Goal: Information Seeking & Learning: Learn about a topic

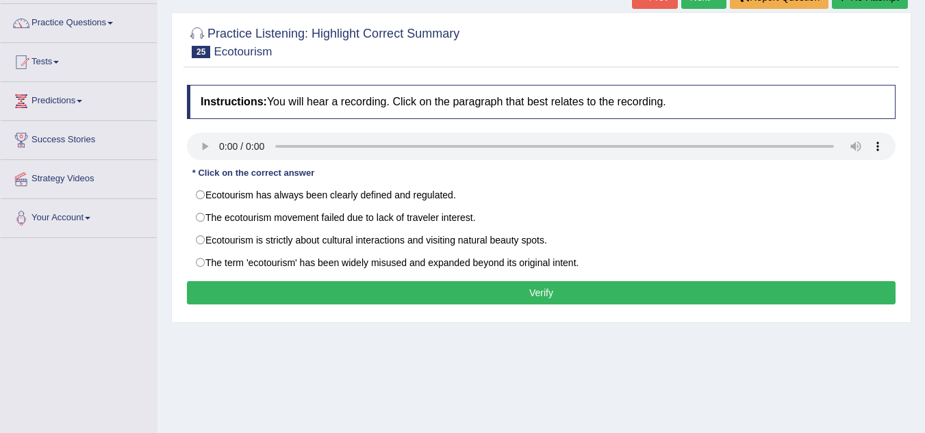
scroll to position [101, 0]
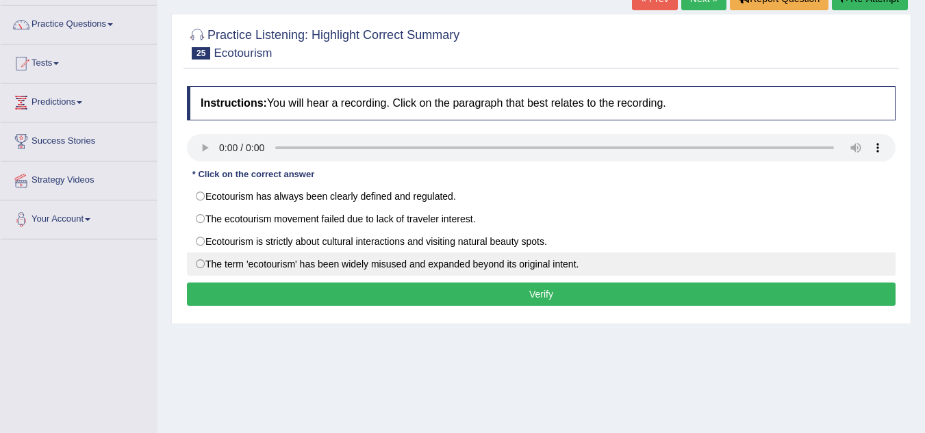
click at [201, 263] on label "The term 'ecotourism' has been widely misused and expanded beyond its original …" at bounding box center [541, 264] width 709 height 23
radio input "true"
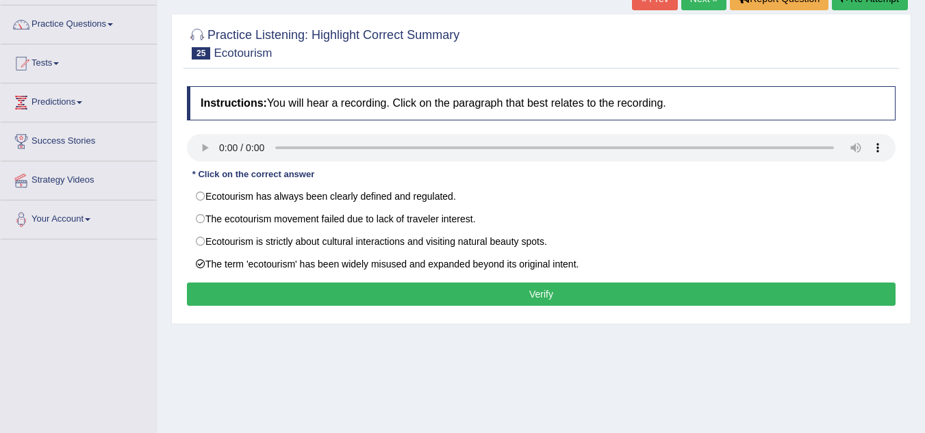
click at [247, 292] on button "Verify" at bounding box center [541, 294] width 709 height 23
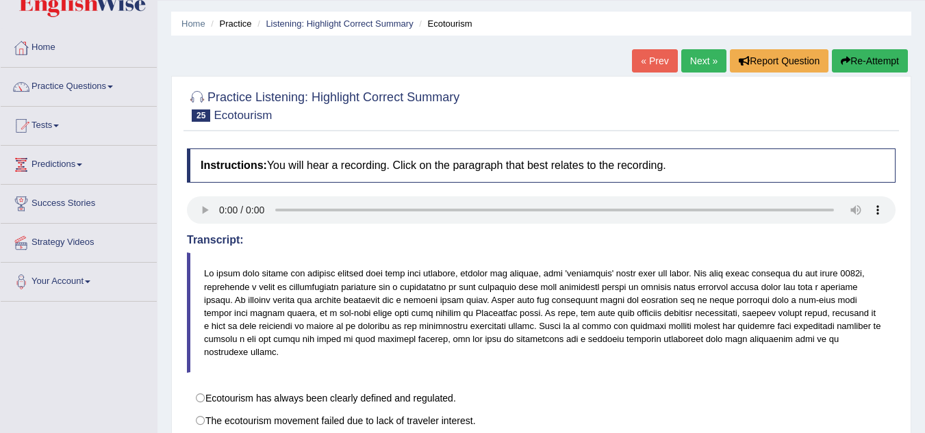
scroll to position [0, 0]
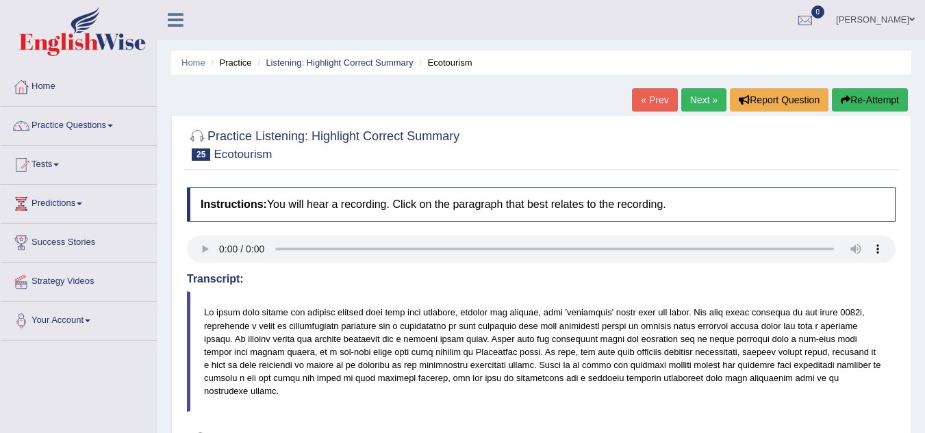
click at [694, 103] on link "Next »" at bounding box center [703, 99] width 45 height 23
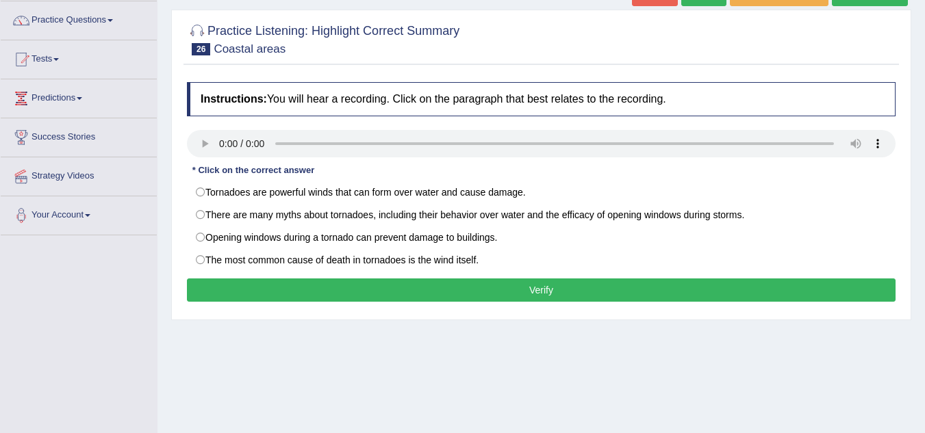
scroll to position [122, 0]
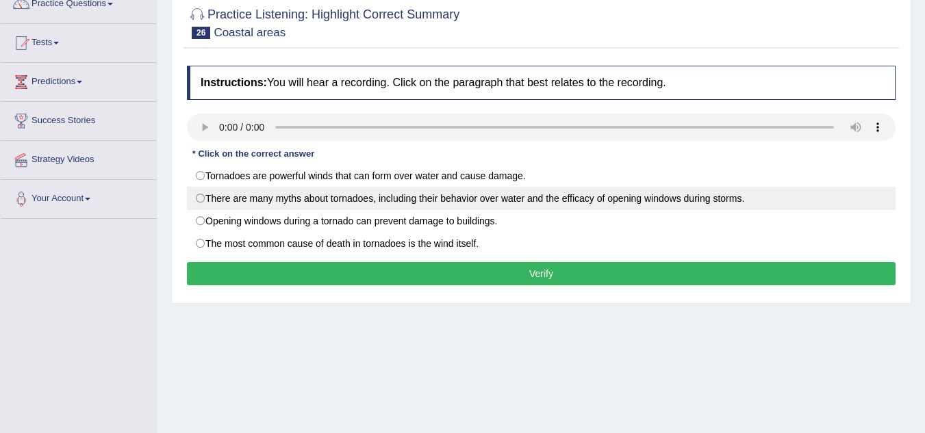
click at [201, 192] on label "There are many myths about tornadoes, including their behavior over water and t…" at bounding box center [541, 198] width 709 height 23
radio input "true"
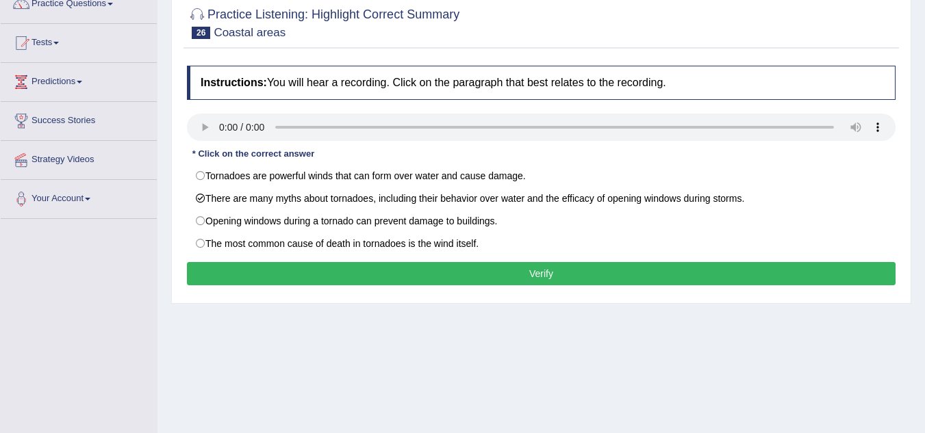
click at [272, 279] on button "Verify" at bounding box center [541, 273] width 709 height 23
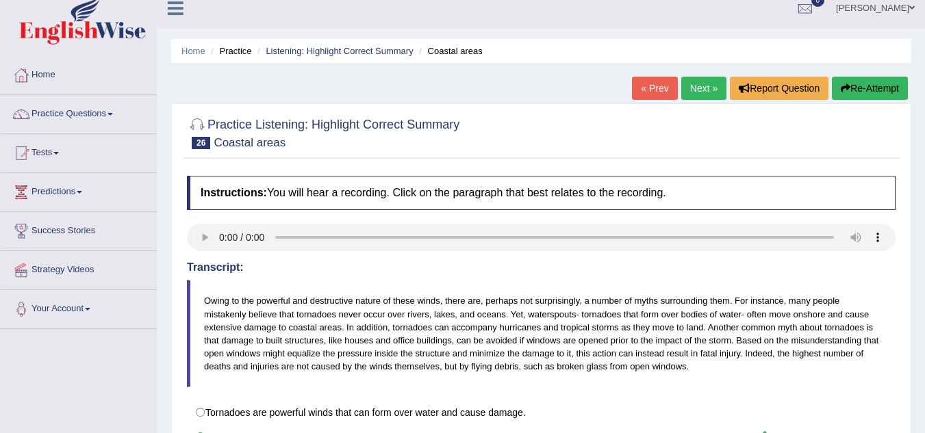
scroll to position [9, 0]
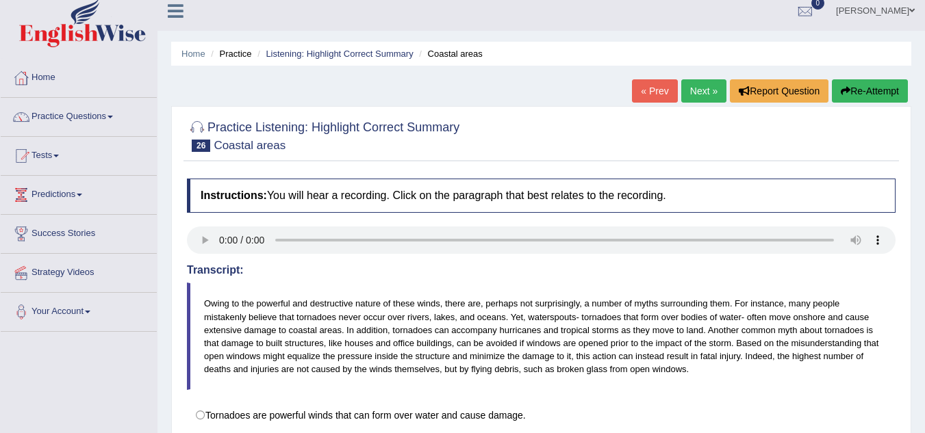
click at [692, 99] on link "Next »" at bounding box center [703, 90] width 45 height 23
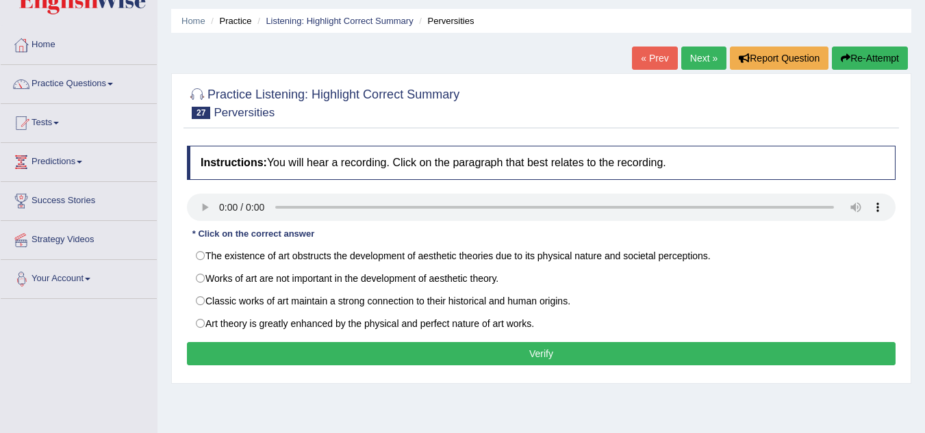
scroll to position [41, 0]
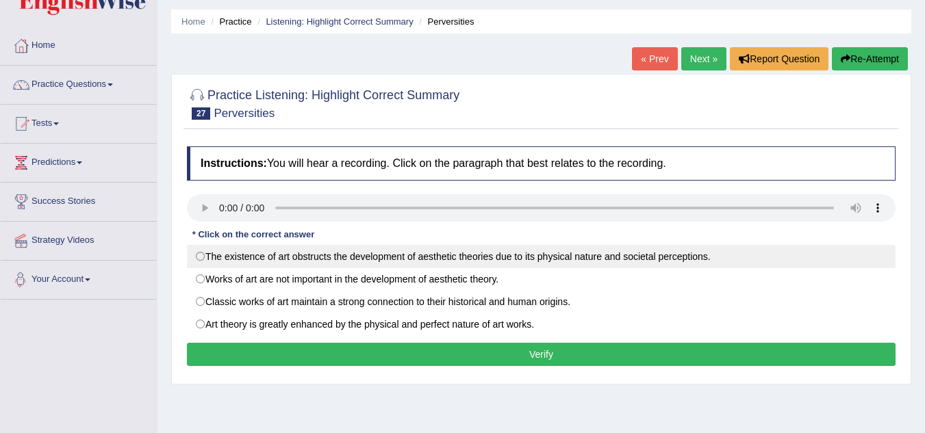
click at [198, 256] on label "The existence of art obstructs the development of aesthetic theories due to its…" at bounding box center [541, 256] width 709 height 23
radio input "true"
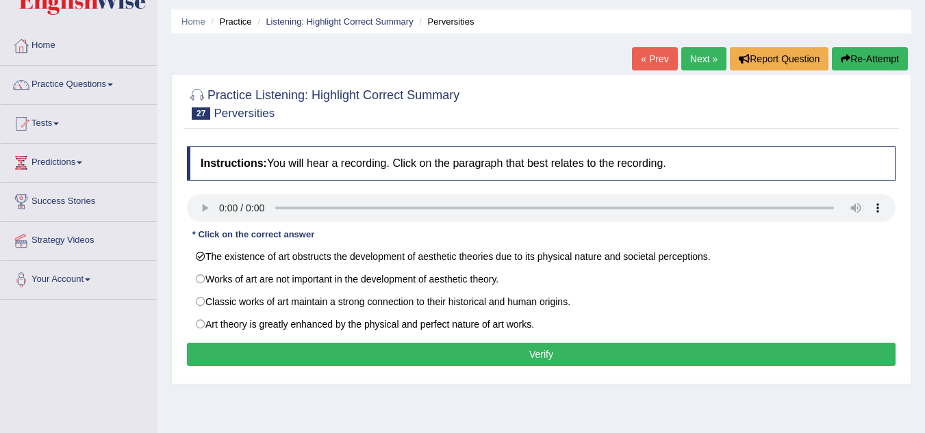
click at [233, 352] on button "Verify" at bounding box center [541, 354] width 709 height 23
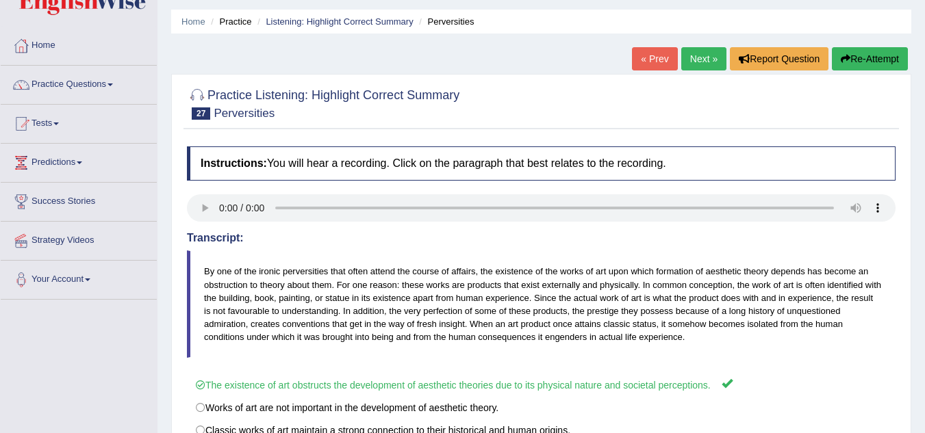
click at [711, 62] on link "Next »" at bounding box center [703, 58] width 45 height 23
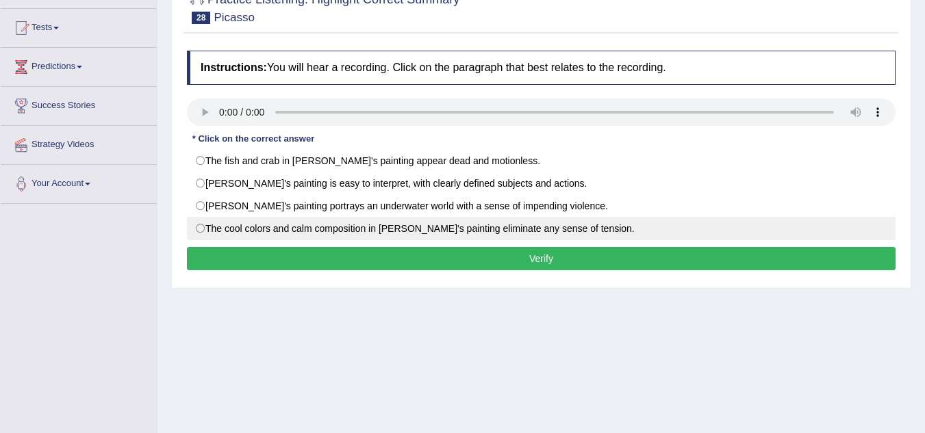
scroll to position [68, 0]
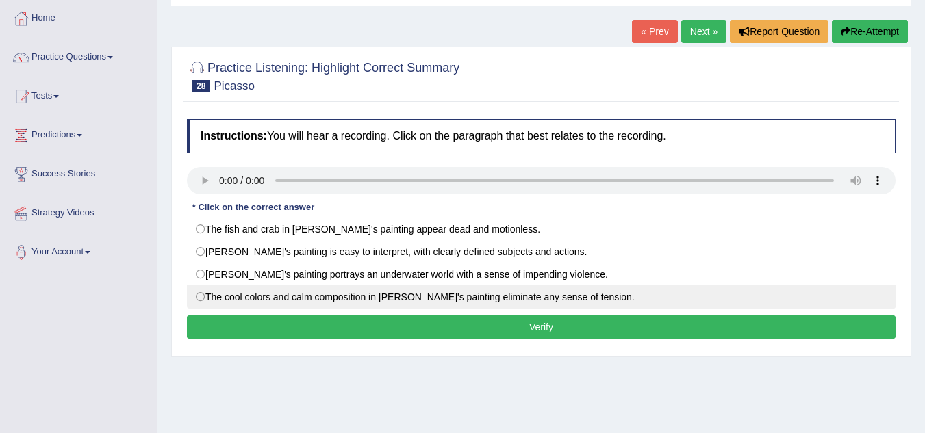
click at [194, 296] on label "The cool colors and calm composition in Picasso's painting eliminate any sense …" at bounding box center [541, 297] width 709 height 23
radio input "true"
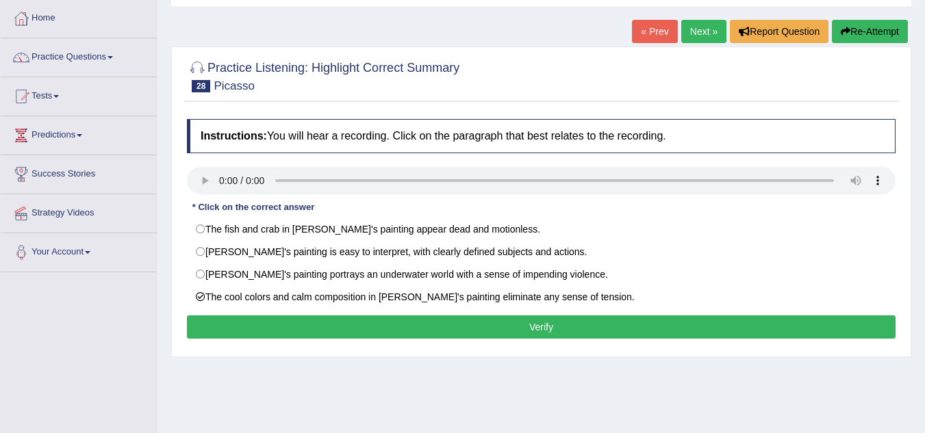
click at [239, 319] on button "Verify" at bounding box center [541, 327] width 709 height 23
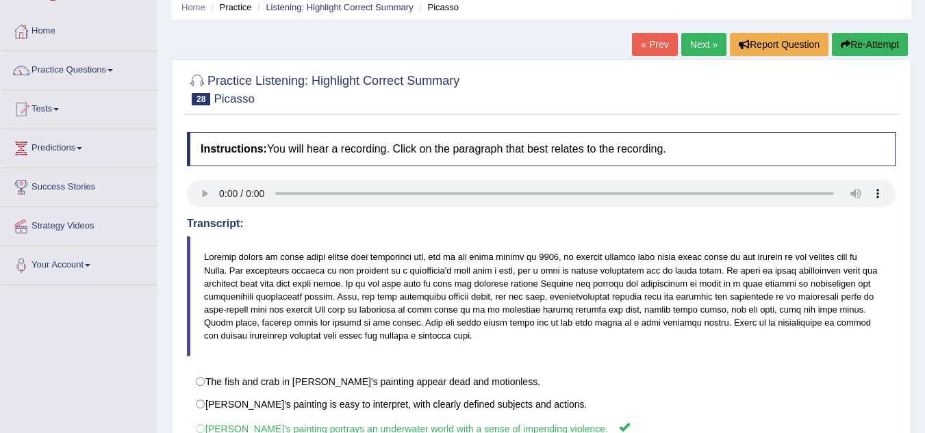
scroll to position [0, 0]
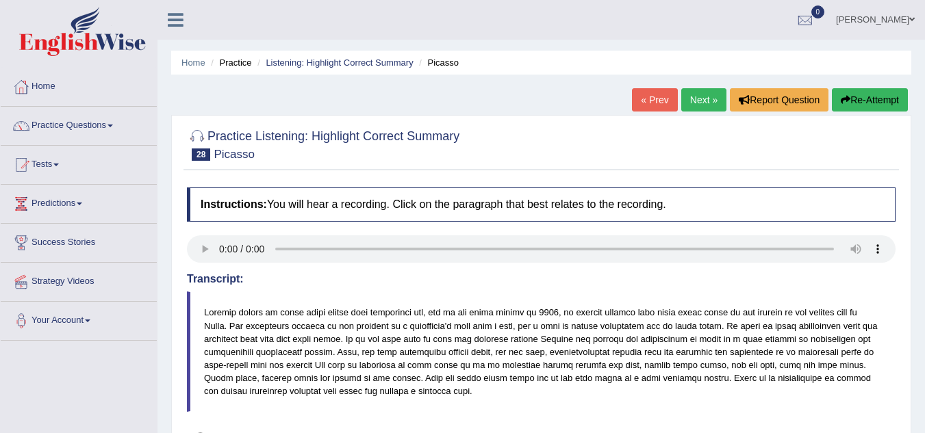
drag, startPoint x: 704, startPoint y: 99, endPoint x: 703, endPoint y: 106, distance: 6.9
click at [704, 100] on link "Next »" at bounding box center [703, 99] width 45 height 23
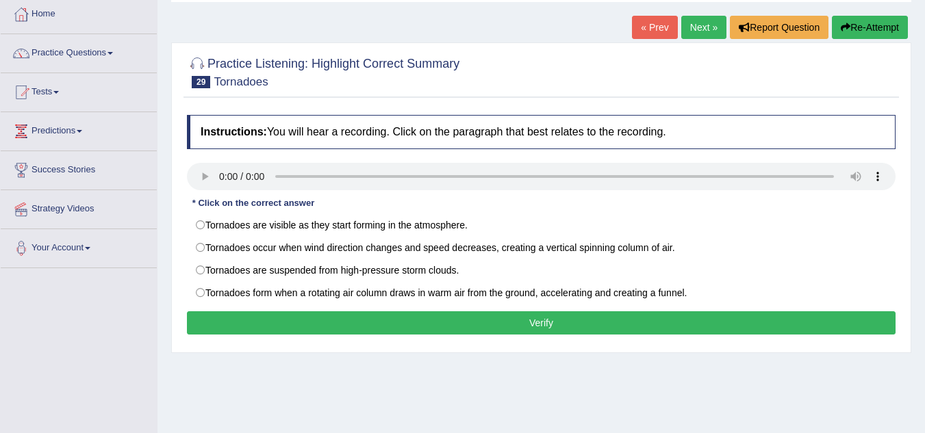
scroll to position [137, 0]
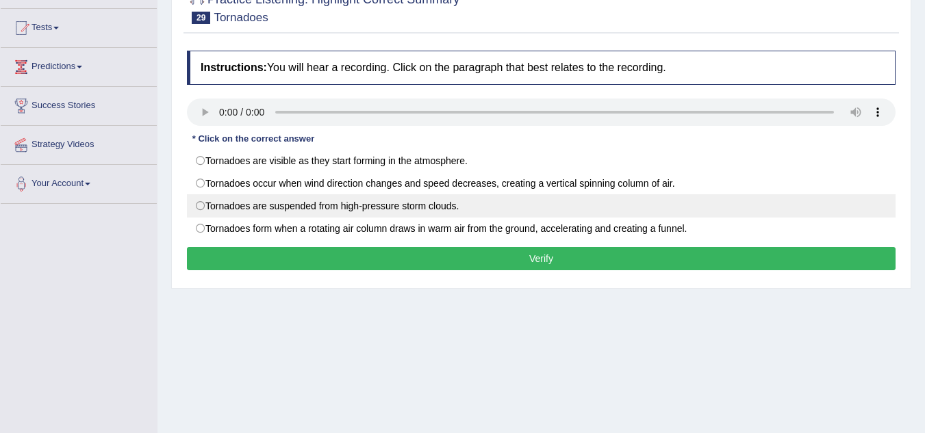
click at [218, 212] on label "Tornadoes are suspended from high-pressure storm clouds." at bounding box center [541, 205] width 709 height 23
radio input "true"
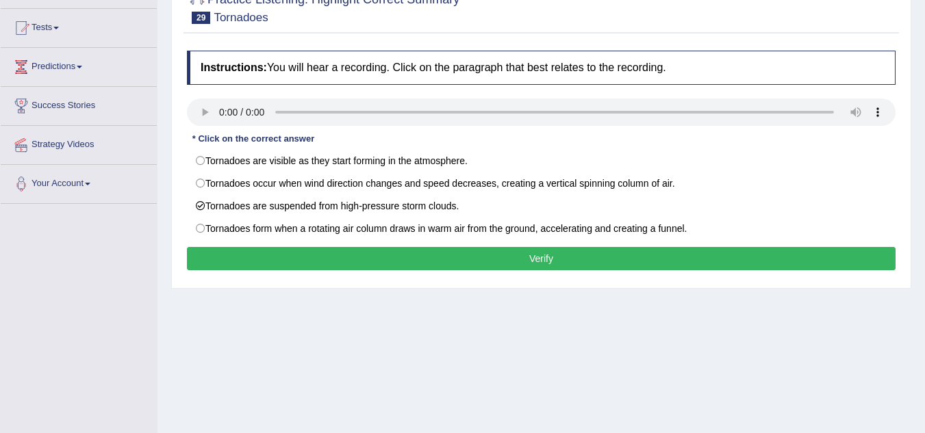
click at [271, 271] on div "Instructions: You will hear a recording. Click on the paragraph that best relat…" at bounding box center [542, 163] width 716 height 238
click at [271, 267] on button "Verify" at bounding box center [541, 258] width 709 height 23
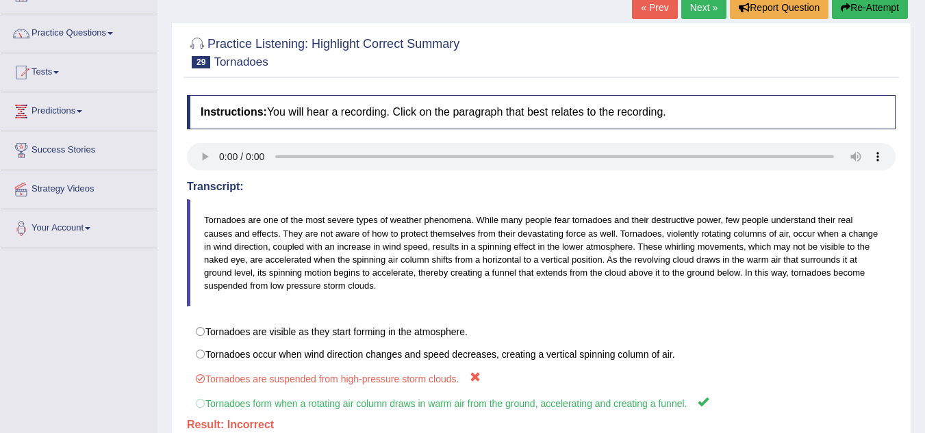
scroll to position [68, 0]
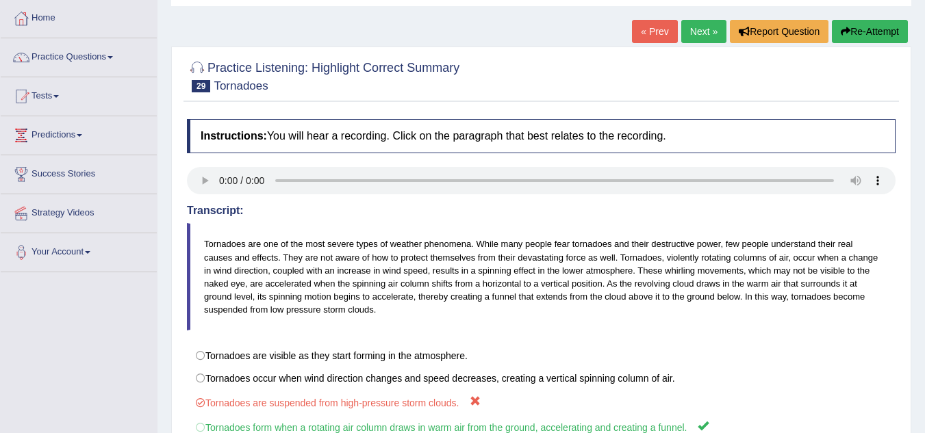
click at [703, 35] on link "Next »" at bounding box center [703, 31] width 45 height 23
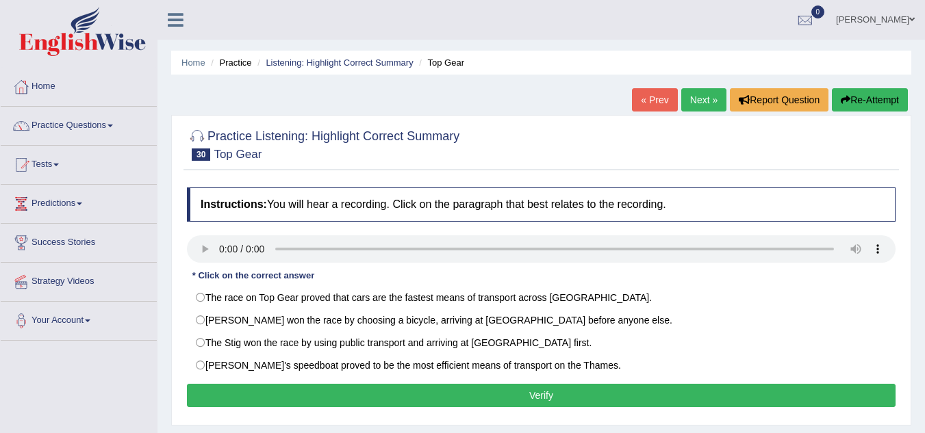
scroll to position [137, 0]
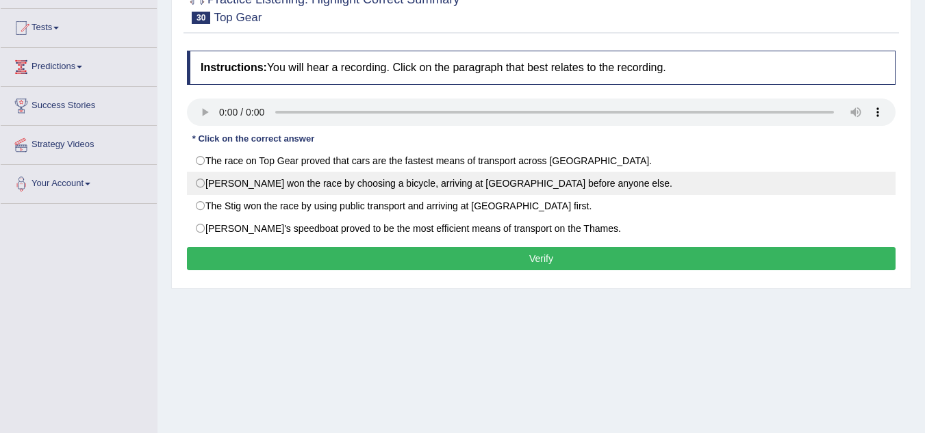
click at [201, 181] on label "Richard won the race by choosing a bicycle, arriving at City Airport before any…" at bounding box center [541, 183] width 709 height 23
radio input "true"
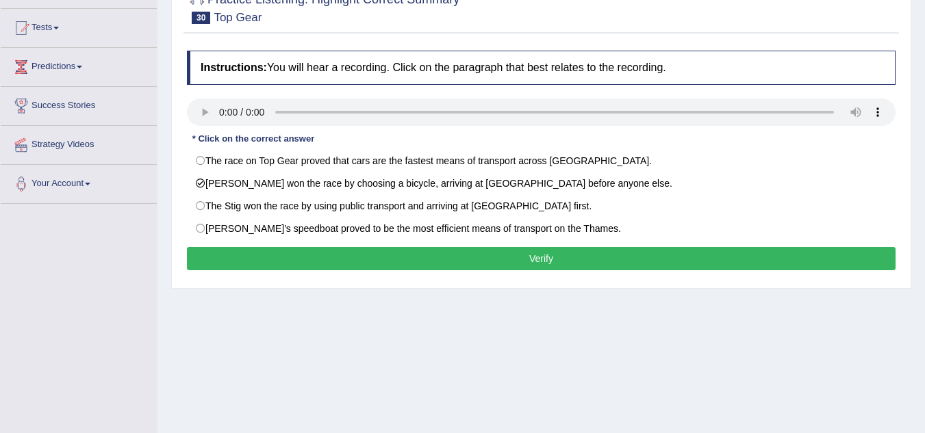
click at [282, 258] on button "Verify" at bounding box center [541, 258] width 709 height 23
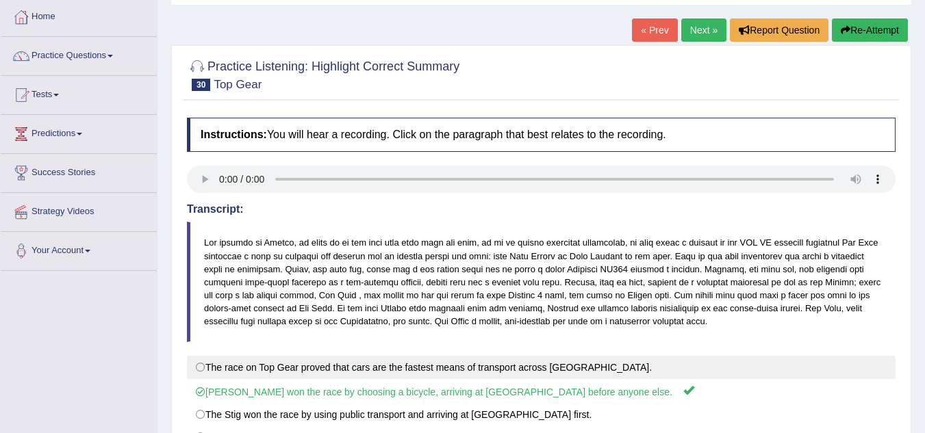
scroll to position [0, 0]
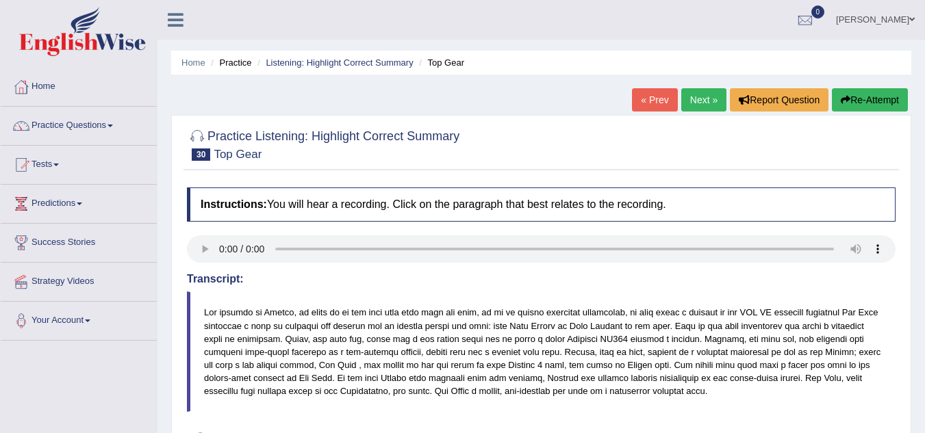
click at [699, 99] on link "Next »" at bounding box center [703, 99] width 45 height 23
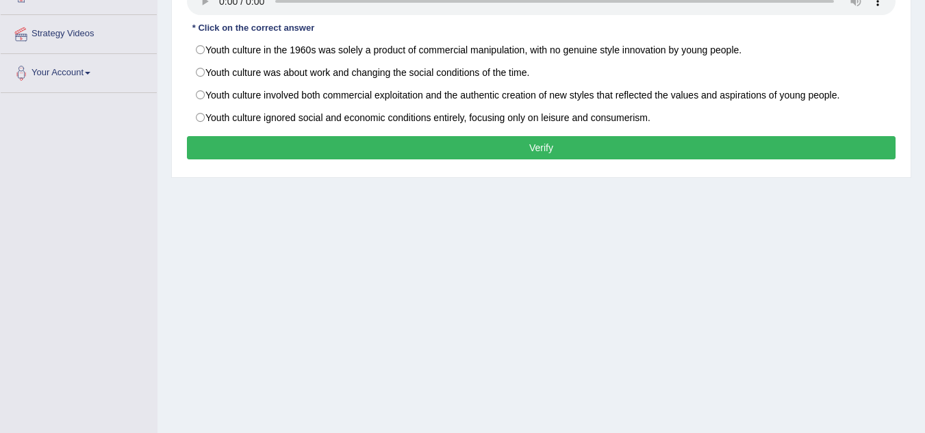
scroll to position [205, 0]
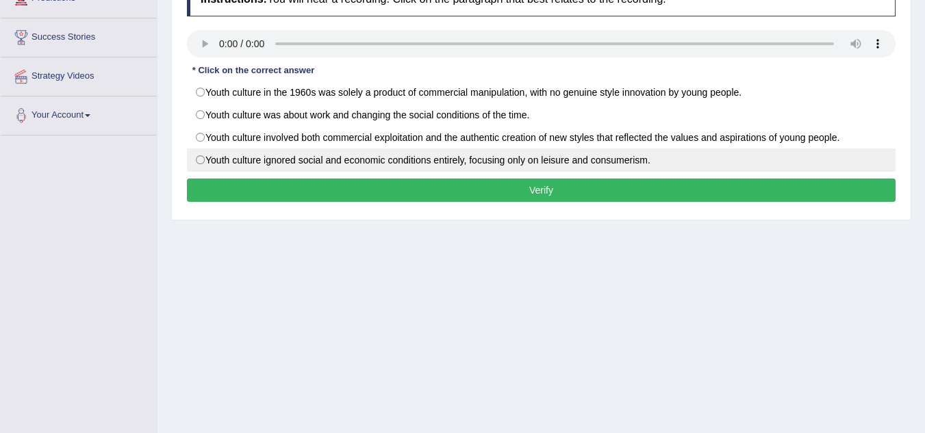
click at [203, 158] on label "Youth culture ignored social and economic conditions entirely, focusing only on…" at bounding box center [541, 160] width 709 height 23
radio input "true"
click at [203, 158] on label "Youth culture ignored social and economic conditions entirely, focusing only on…" at bounding box center [541, 160] width 709 height 23
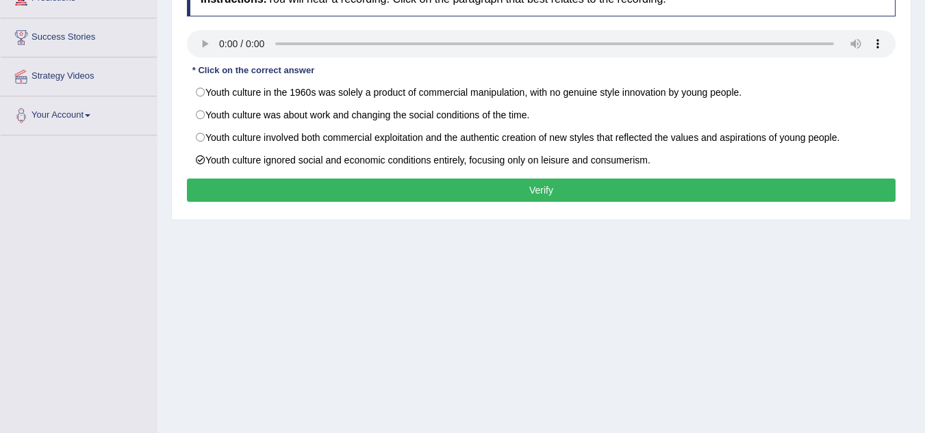
click at [354, 194] on button "Verify" at bounding box center [541, 190] width 709 height 23
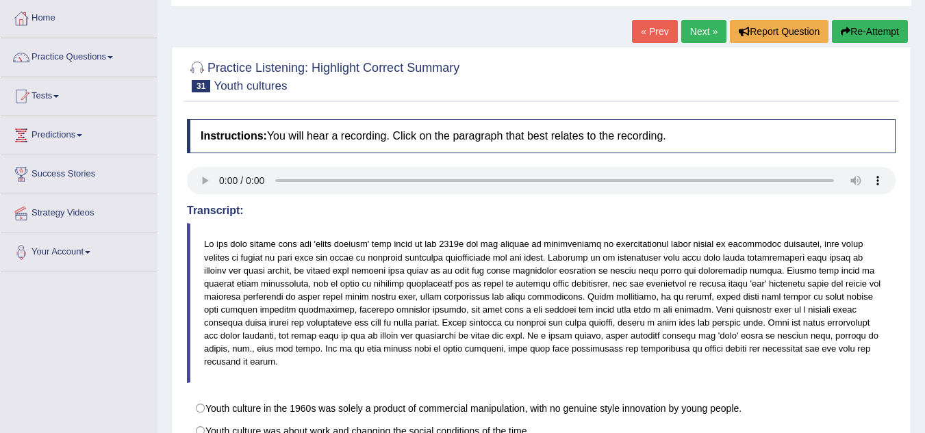
scroll to position [0, 0]
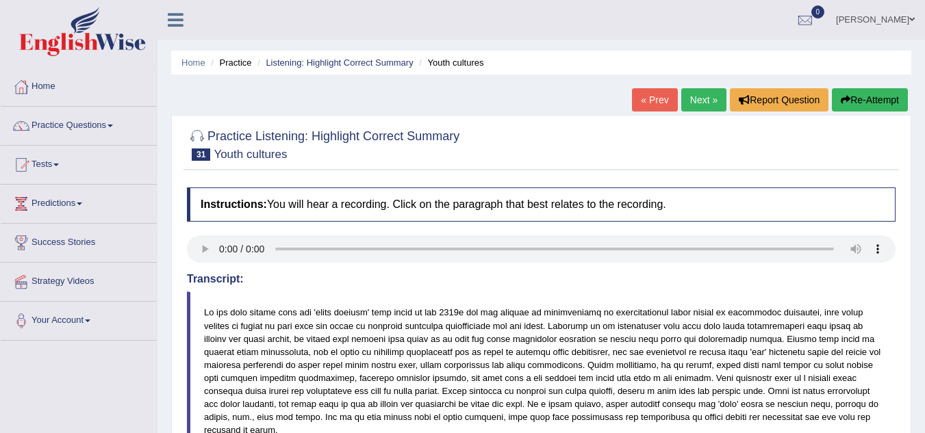
click at [705, 103] on link "Next »" at bounding box center [703, 99] width 45 height 23
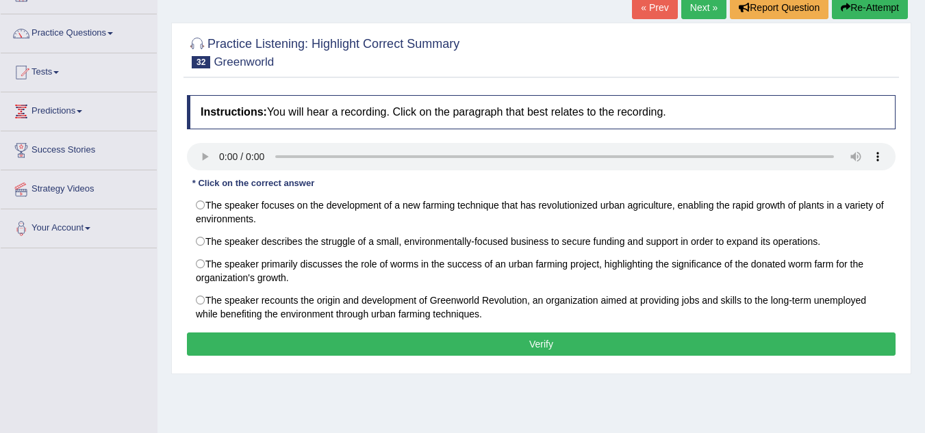
scroll to position [68, 0]
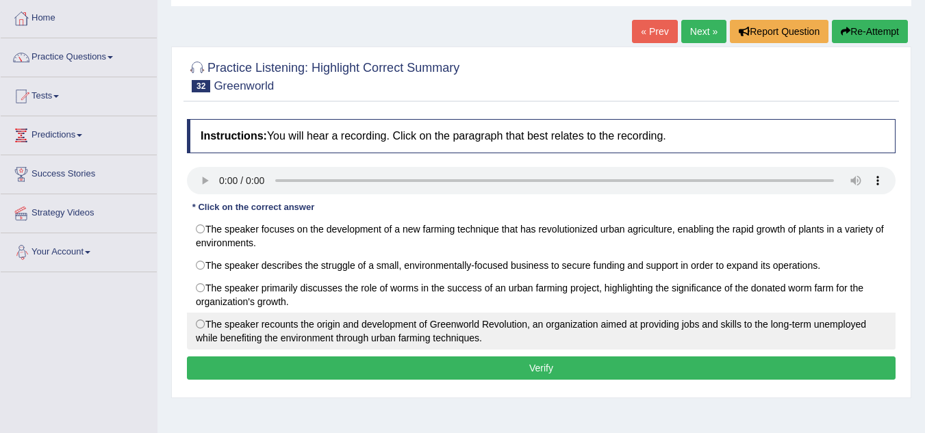
click at [194, 329] on label "The speaker recounts the origin and development of Greenworld Revolution, an or…" at bounding box center [541, 331] width 709 height 37
radio input "true"
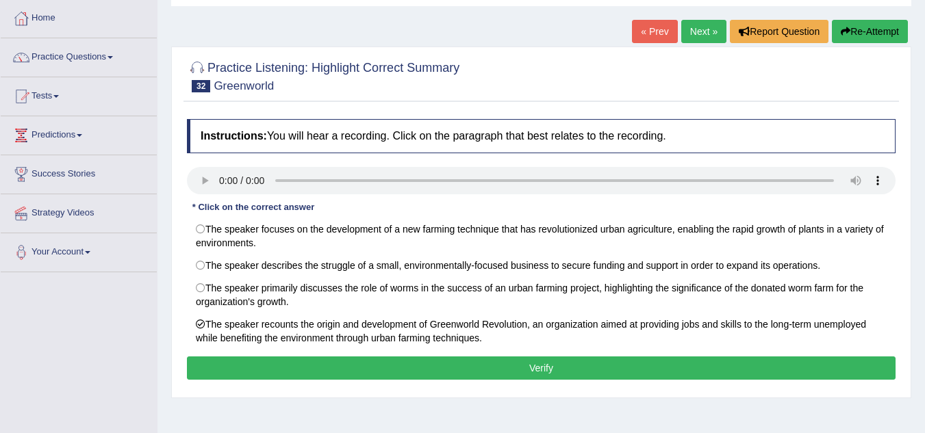
click at [243, 364] on button "Verify" at bounding box center [541, 368] width 709 height 23
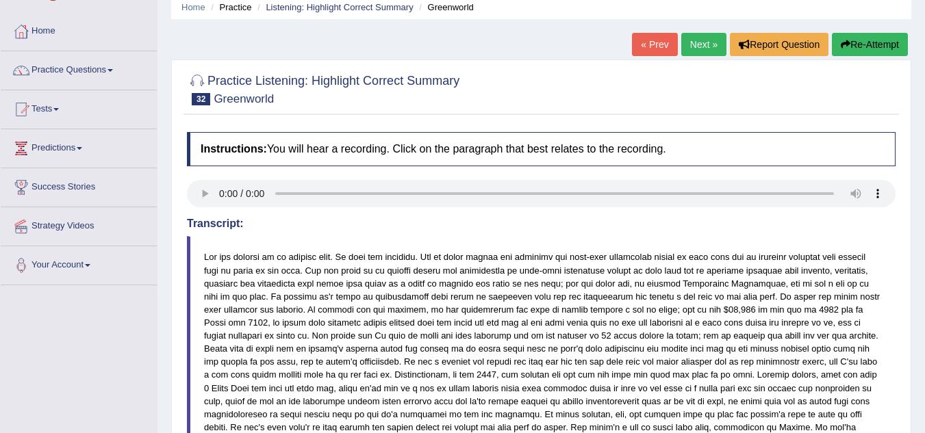
scroll to position [0, 0]
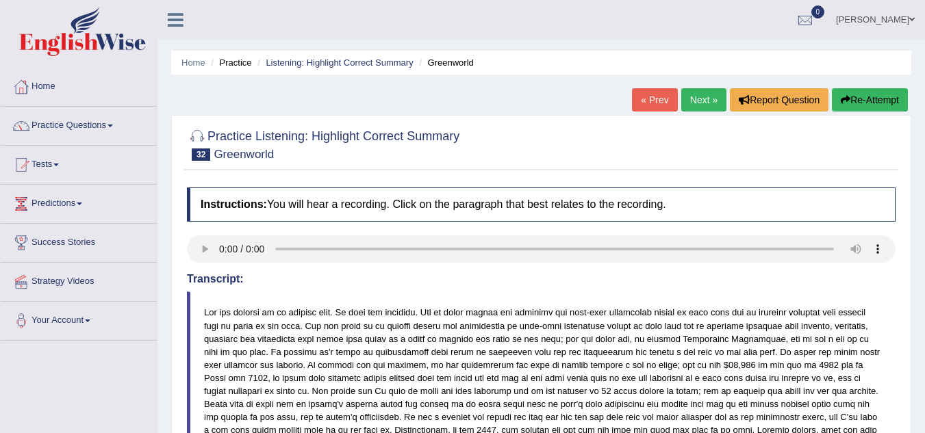
click at [703, 103] on link "Next »" at bounding box center [703, 99] width 45 height 23
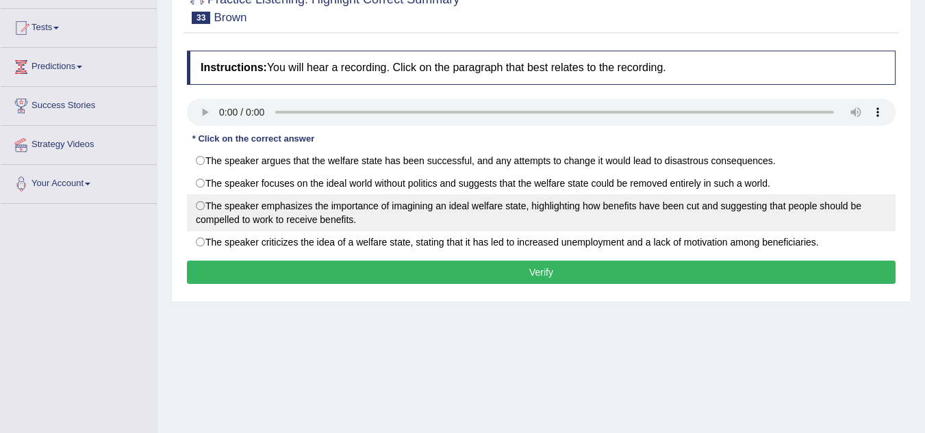
click at [204, 216] on label "The speaker emphasizes the importance of imagining an ideal welfare state, high…" at bounding box center [541, 212] width 709 height 37
radio input "true"
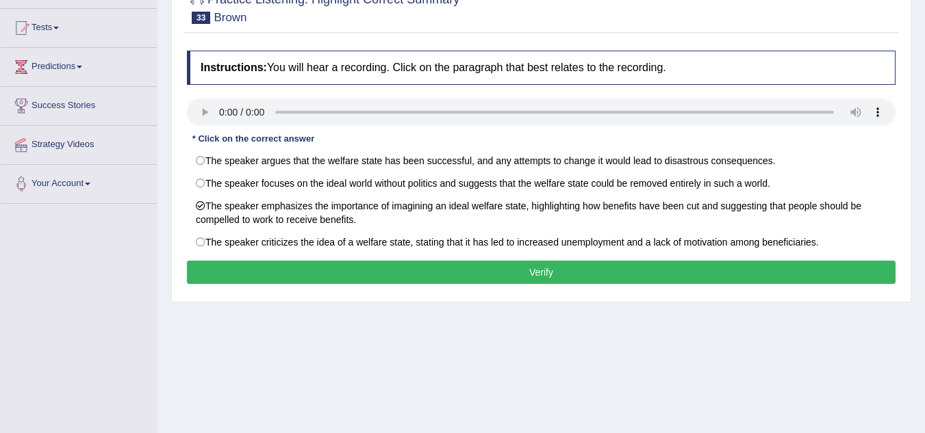
click at [240, 271] on button "Verify" at bounding box center [541, 272] width 709 height 23
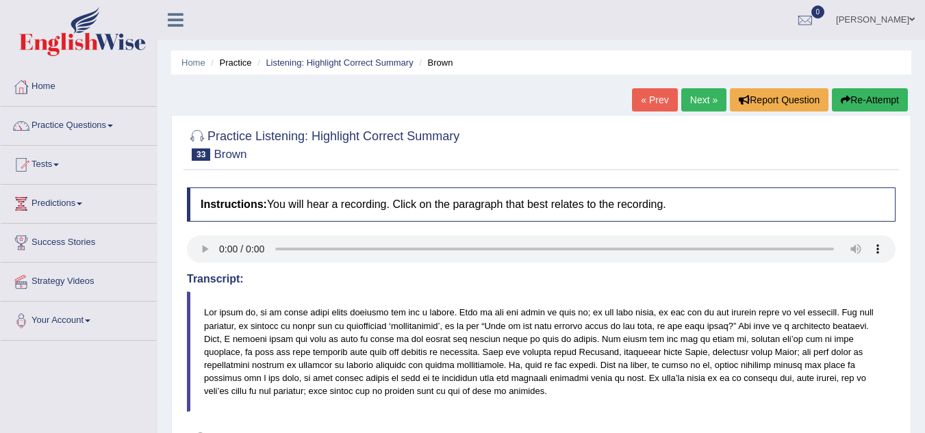
click at [695, 104] on link "Next »" at bounding box center [703, 99] width 45 height 23
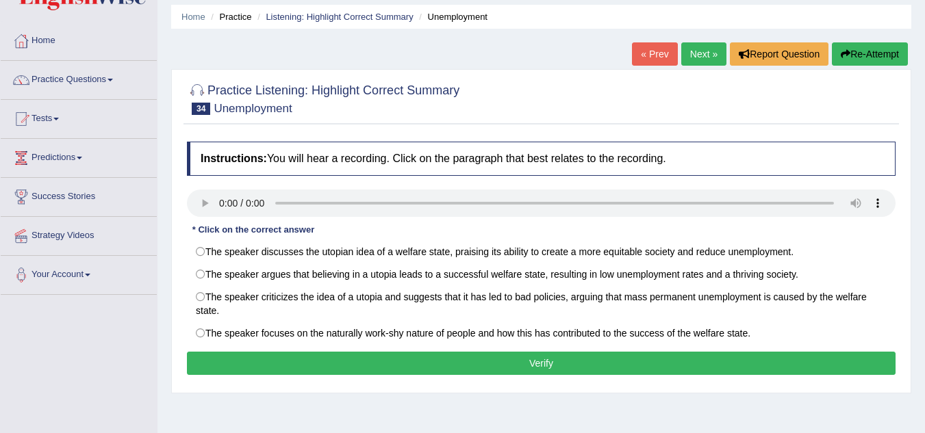
scroll to position [68, 0]
